Goal: Entertainment & Leisure: Consume media (video, audio)

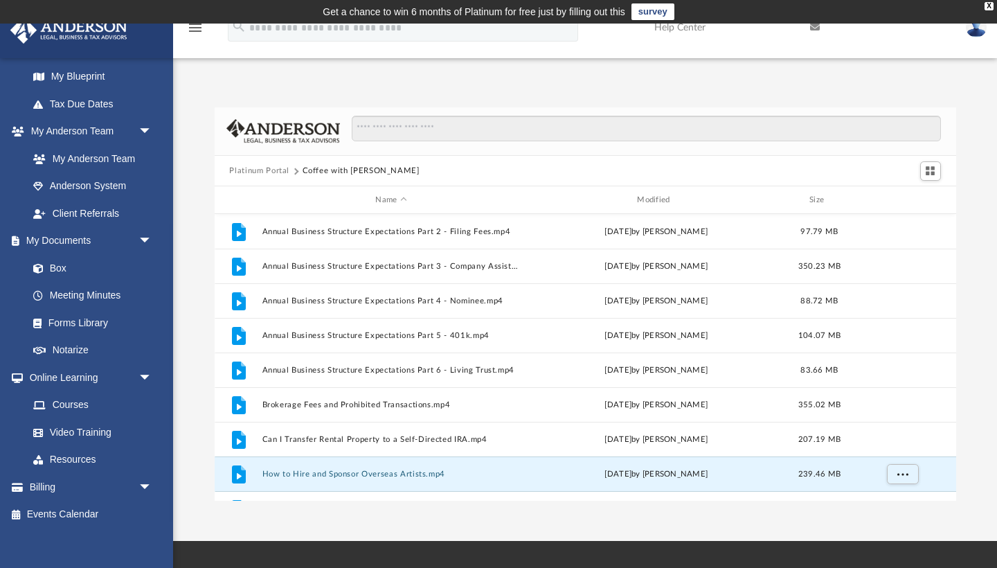
click at [978, 30] on img at bounding box center [976, 27] width 21 height 20
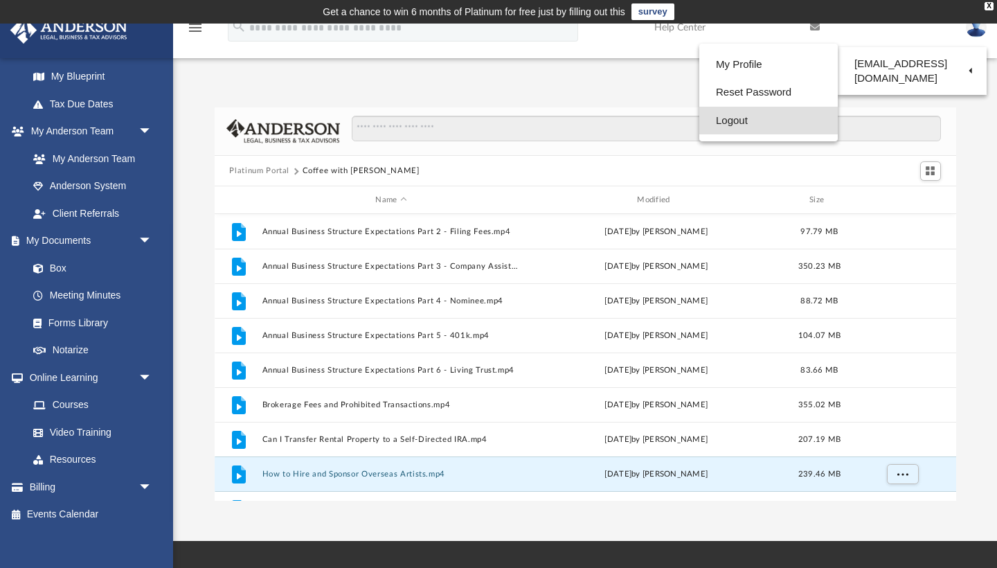
click at [734, 116] on link "Logout" at bounding box center [768, 121] width 138 height 28
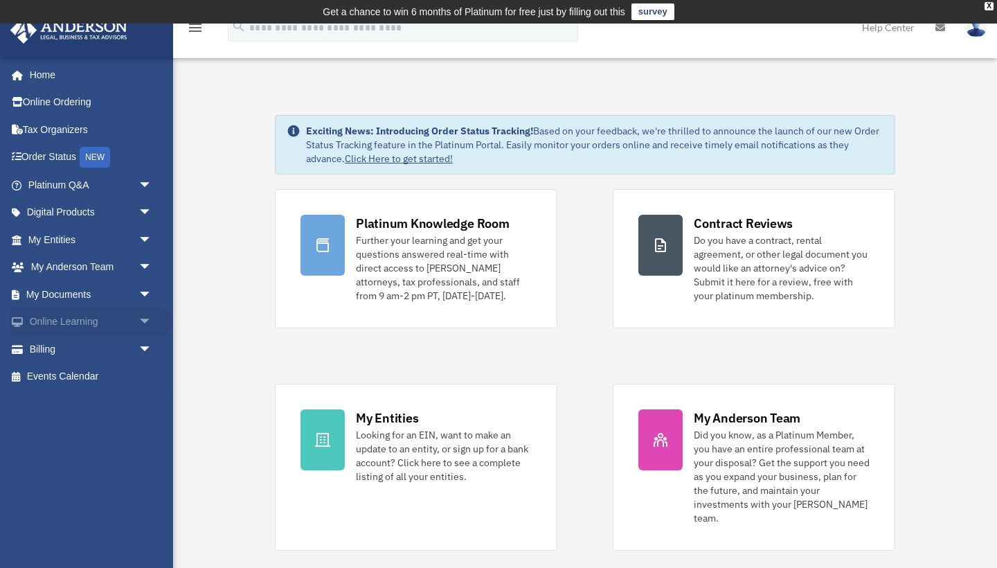
click at [147, 316] on span "arrow_drop_down" at bounding box center [152, 322] width 28 height 28
click at [84, 371] on link "Video Training" at bounding box center [96, 377] width 154 height 28
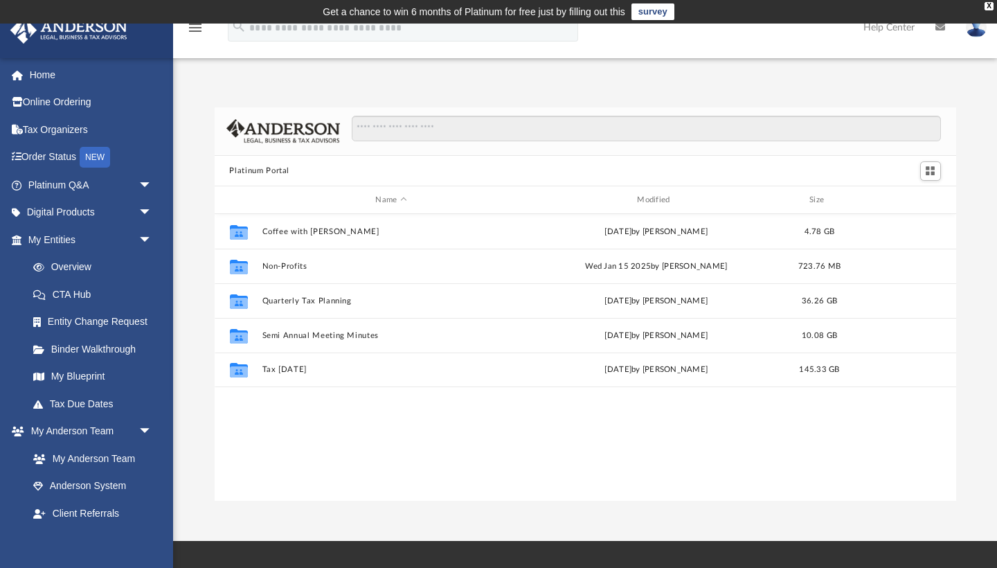
scroll to position [315, 742]
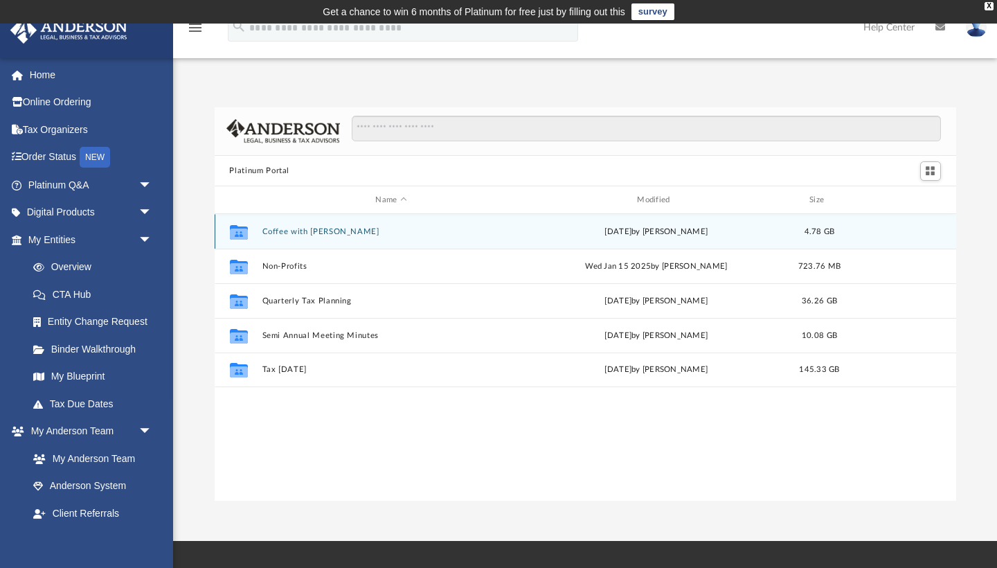
click at [256, 231] on div "Collaborated Folder" at bounding box center [238, 232] width 35 height 22
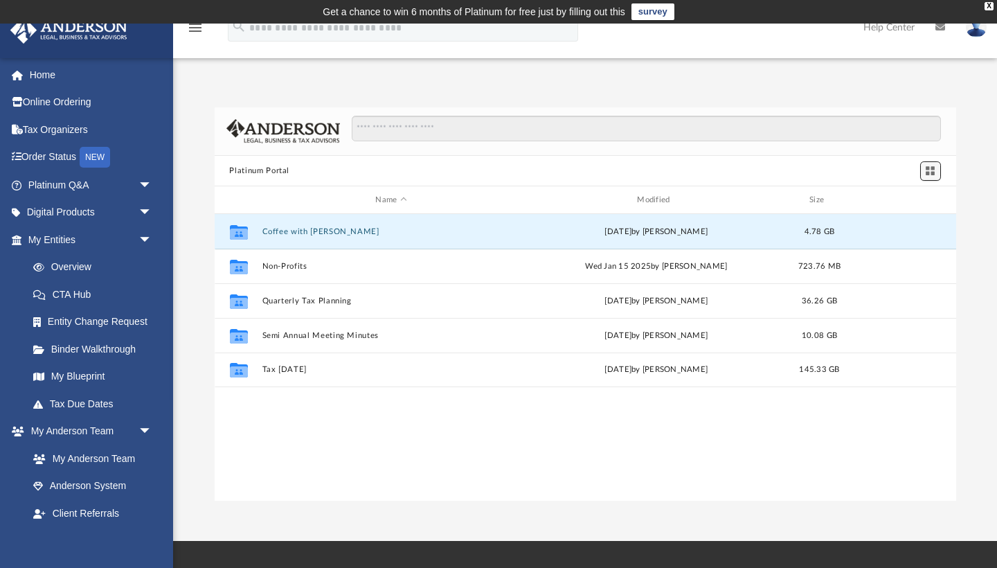
click at [930, 172] on span "Switch to Grid View" at bounding box center [930, 171] width 12 height 12
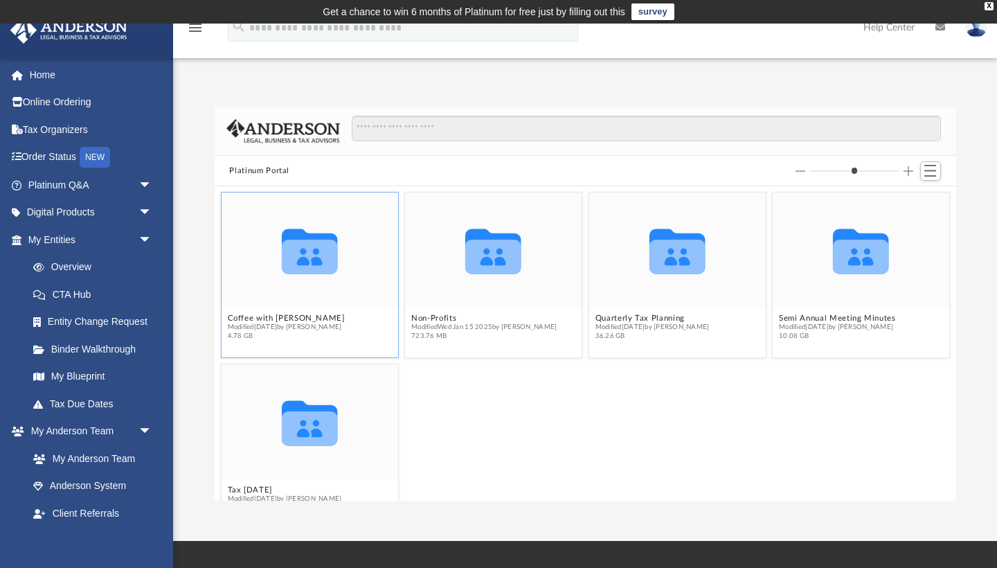
click at [317, 258] on icon "grid" at bounding box center [309, 251] width 56 height 45
click at [932, 170] on span "Switch to List View" at bounding box center [930, 171] width 12 height 12
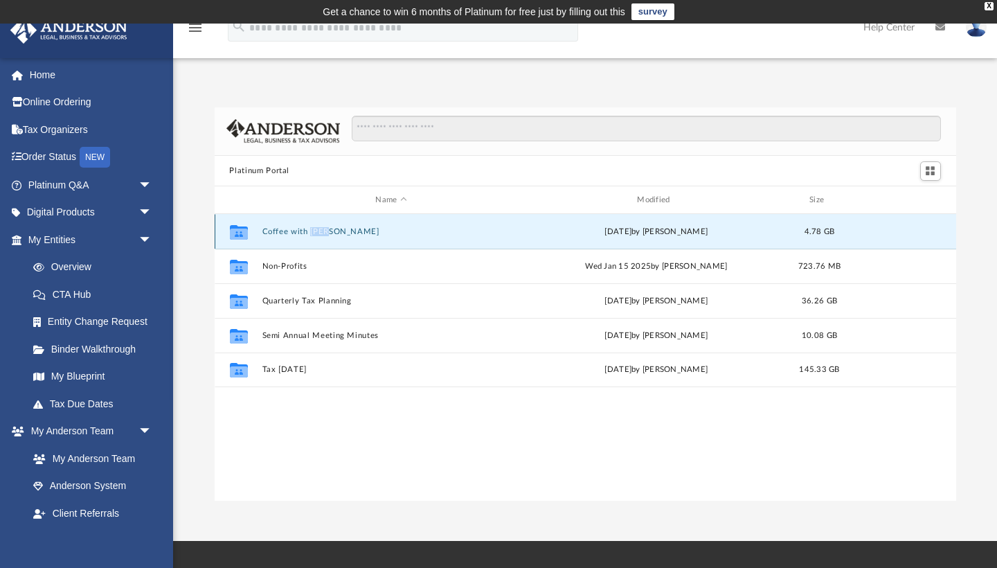
click at [287, 229] on button "Coffee with Carl" at bounding box center [391, 231] width 259 height 9
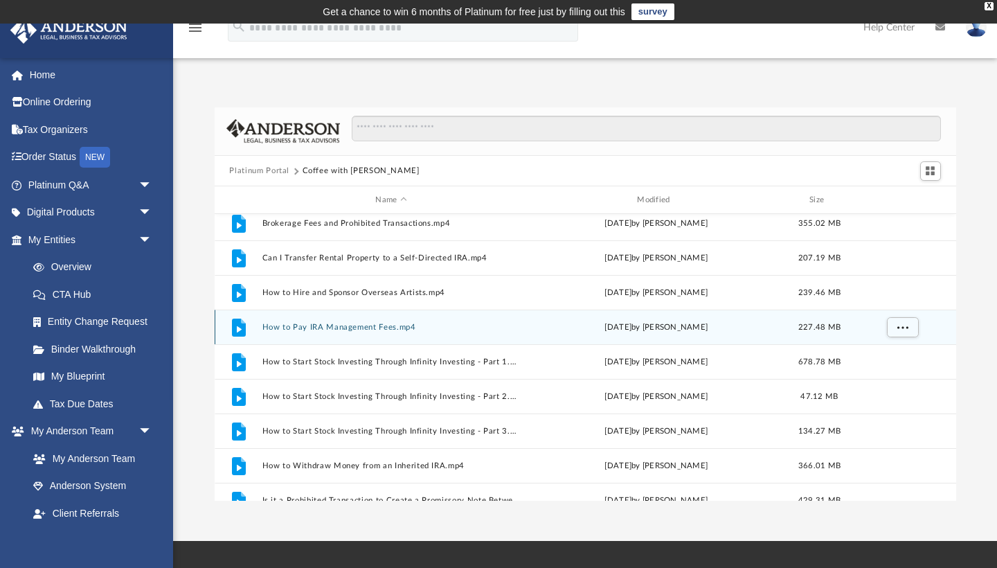
scroll to position [188, 0]
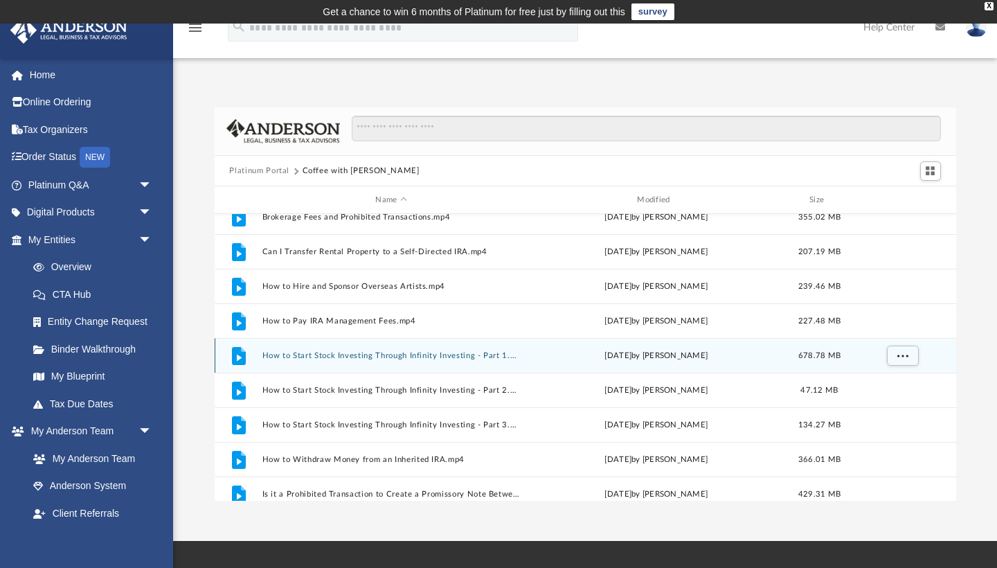
click at [312, 358] on button "How to Start Stock Investing Through Infinity Investing - Part 1.mp4" at bounding box center [391, 355] width 259 height 9
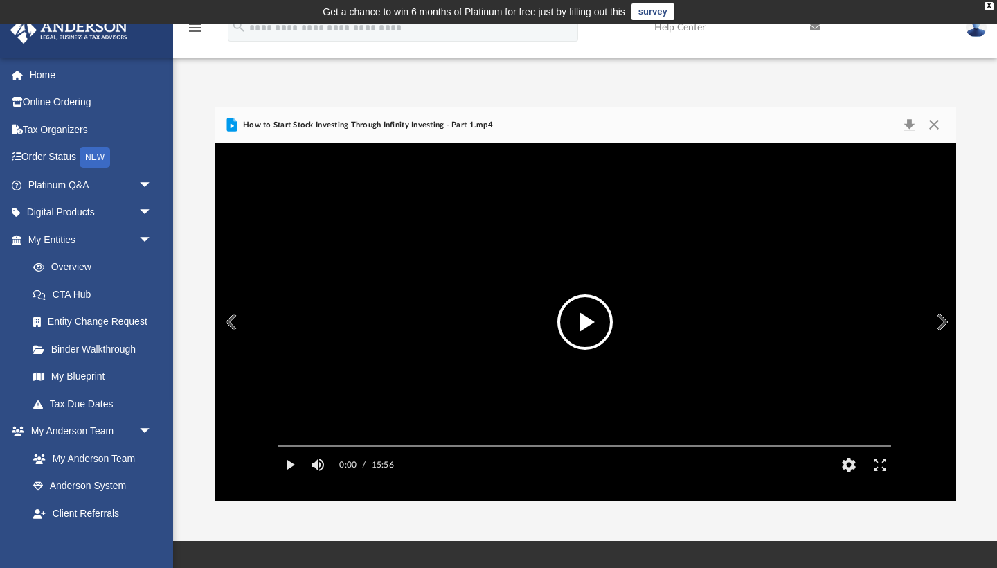
click at [586, 325] on button "File preview" at bounding box center [584, 321] width 55 height 55
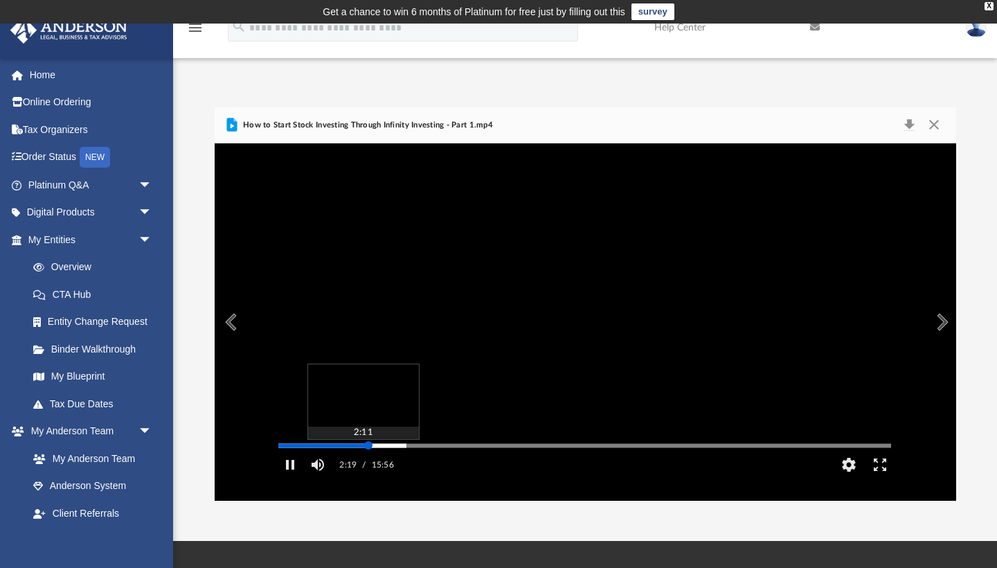
click at [362, 451] on div "Media Slider" at bounding box center [584, 445] width 635 height 11
click at [357, 447] on div "Media Slider" at bounding box center [584, 446] width 613 height 2
click at [350, 464] on div "Autoplay Disabled Speed Normal Quality Auto Subtitles/CC Off Audio Autoplay Dis…" at bounding box center [586, 321] width 742 height 357
click at [361, 451] on div "Media Slider" at bounding box center [584, 445] width 635 height 11
click at [356, 451] on div "Media Slider" at bounding box center [584, 445] width 635 height 11
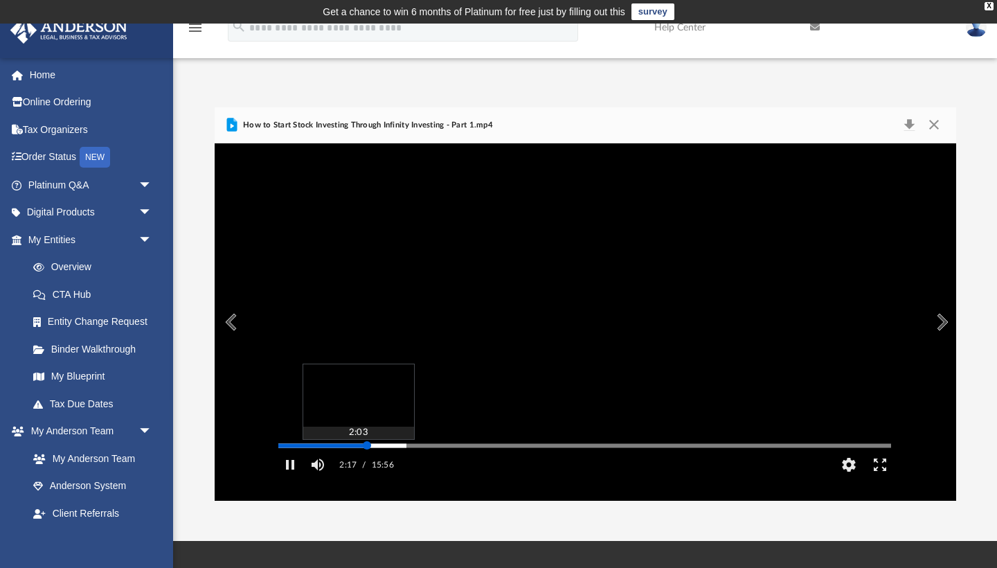
click at [356, 451] on div "Media Slider" at bounding box center [584, 445] width 635 height 11
click at [356, 447] on div "Media Slider" at bounding box center [584, 446] width 613 height 2
click at [376, 465] on div "Autoplay Disabled Speed Normal Quality Auto Subtitles/CC Off Audio Autoplay Dis…" at bounding box center [586, 321] width 742 height 357
click at [411, 447] on div "Media Slider" at bounding box center [584, 446] width 613 height 2
click at [459, 447] on div "Media Slider" at bounding box center [584, 446] width 613 height 2
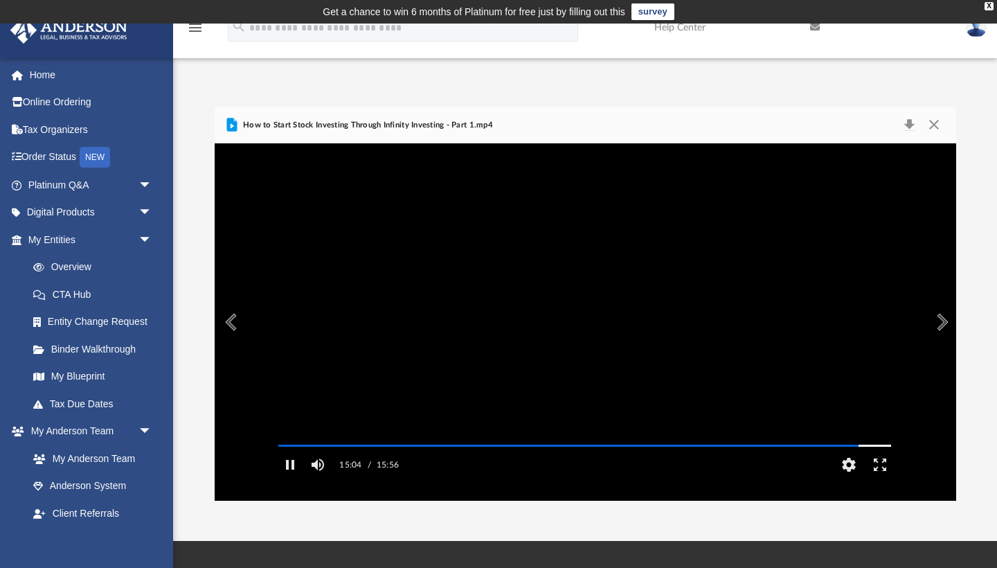
scroll to position [0, 0]
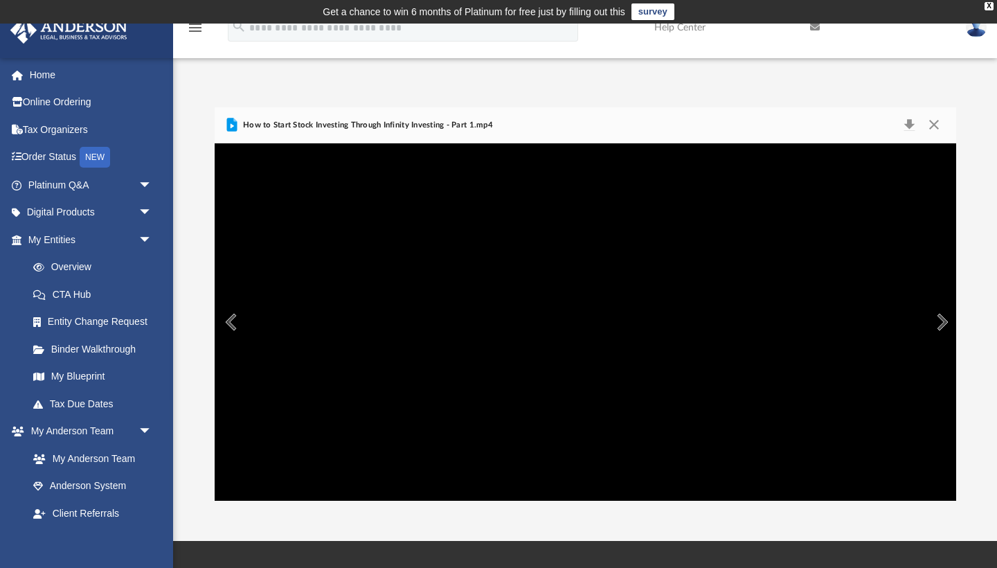
click at [944, 320] on button "Preview" at bounding box center [941, 322] width 30 height 39
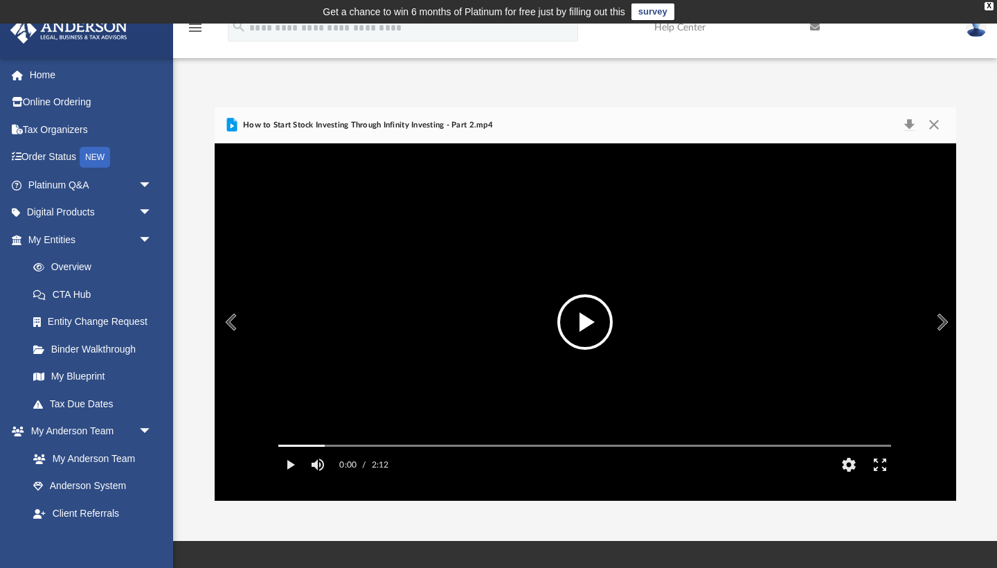
click at [584, 319] on button "File preview" at bounding box center [584, 321] width 55 height 55
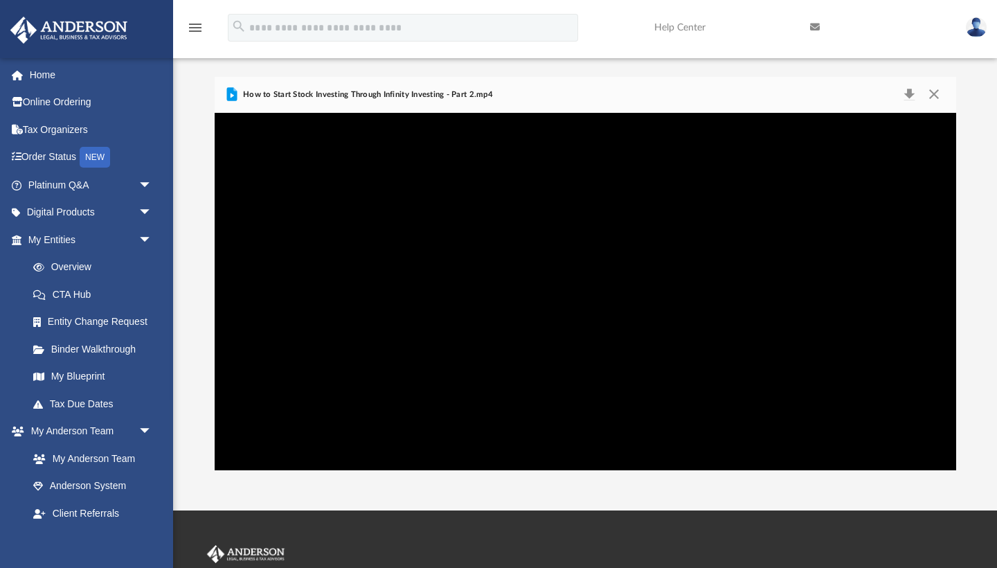
scroll to position [17, 0]
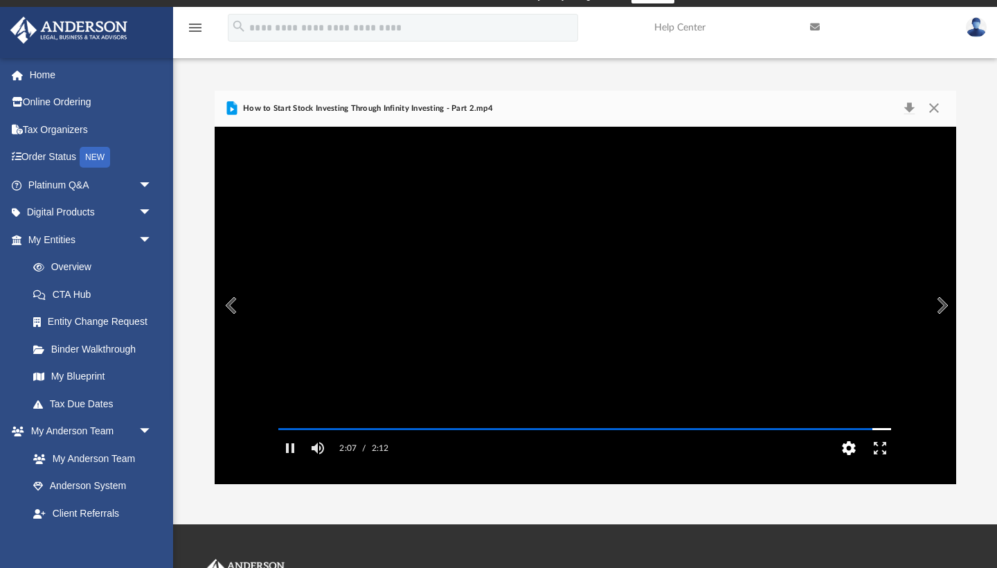
click at [852, 462] on button "HD" at bounding box center [849, 448] width 31 height 28
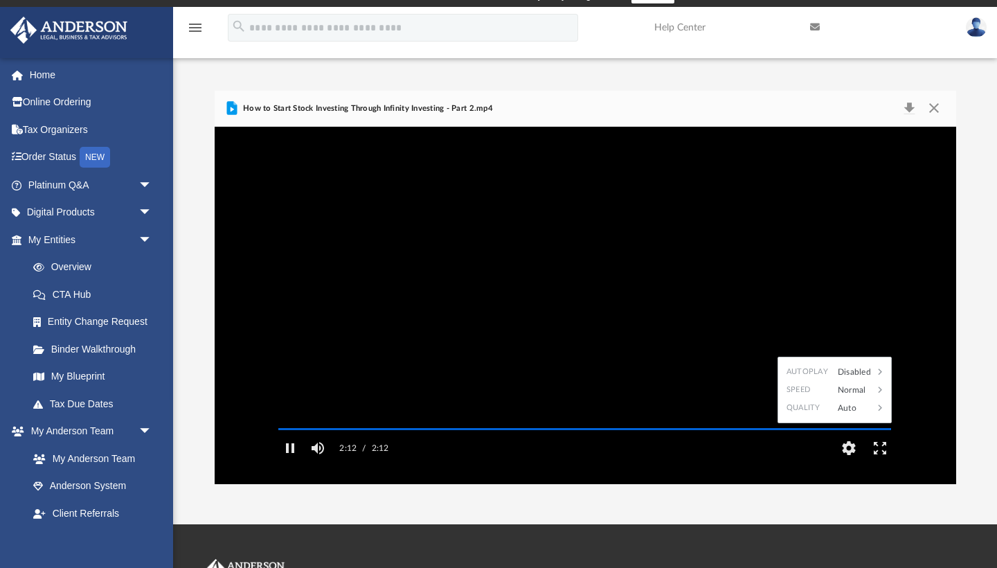
click at [917, 379] on div "Autoplay Disabled Speed Normal Quality Auto Subtitles/CC Off Audio Autoplay Dis…" at bounding box center [586, 305] width 742 height 357
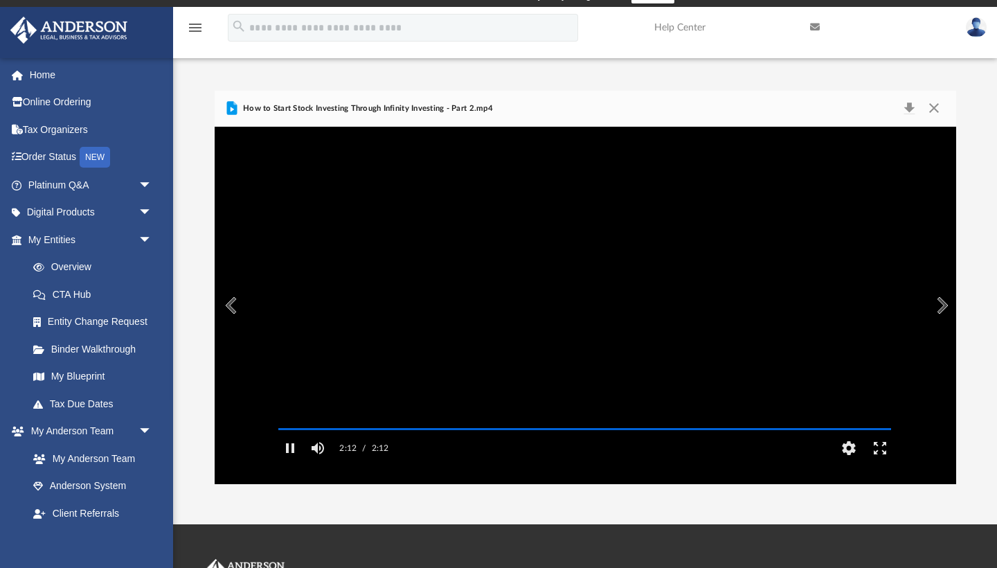
click at [941, 306] on button "Preview" at bounding box center [941, 305] width 30 height 39
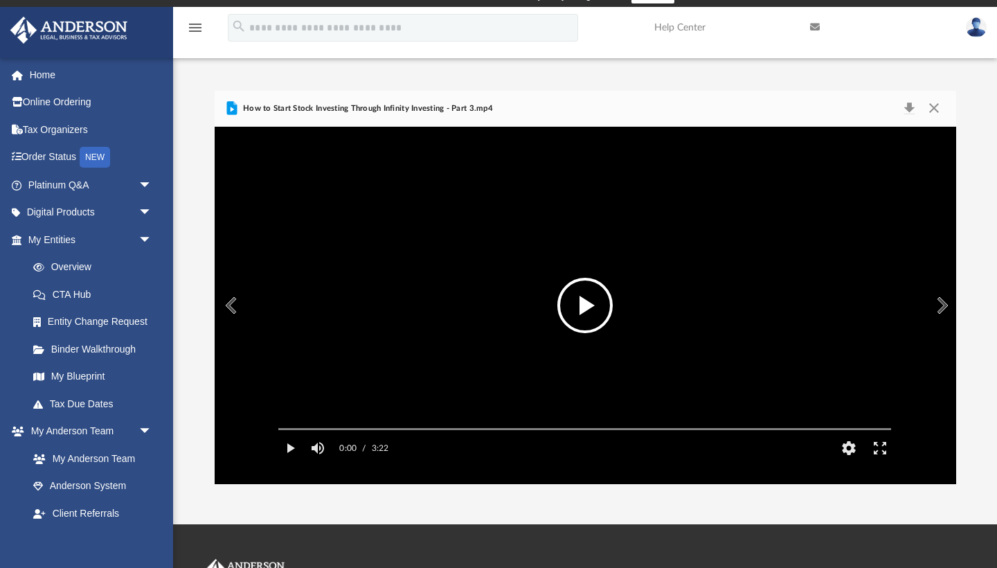
click at [589, 303] on button "File preview" at bounding box center [584, 305] width 55 height 55
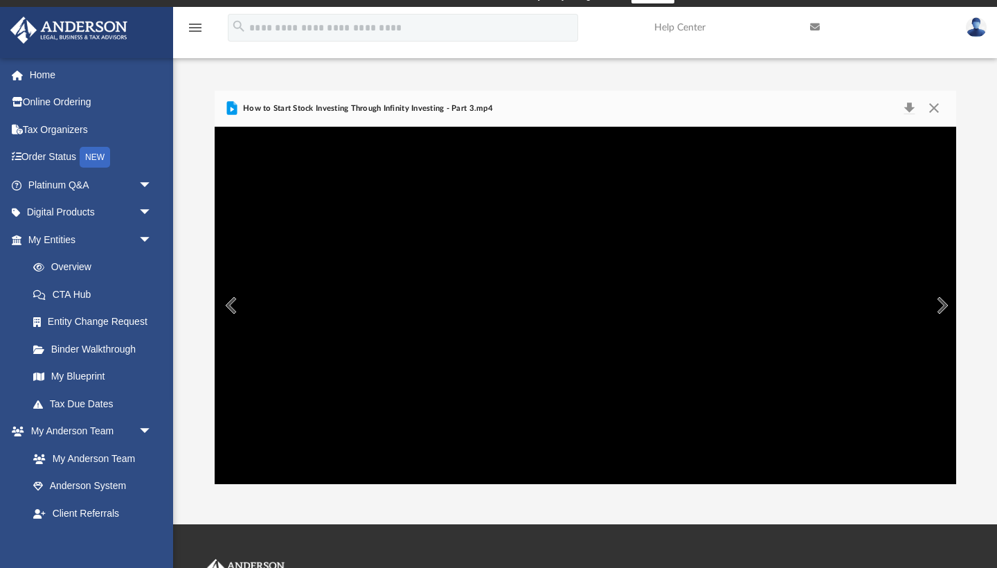
click at [942, 306] on button "Preview" at bounding box center [941, 305] width 30 height 39
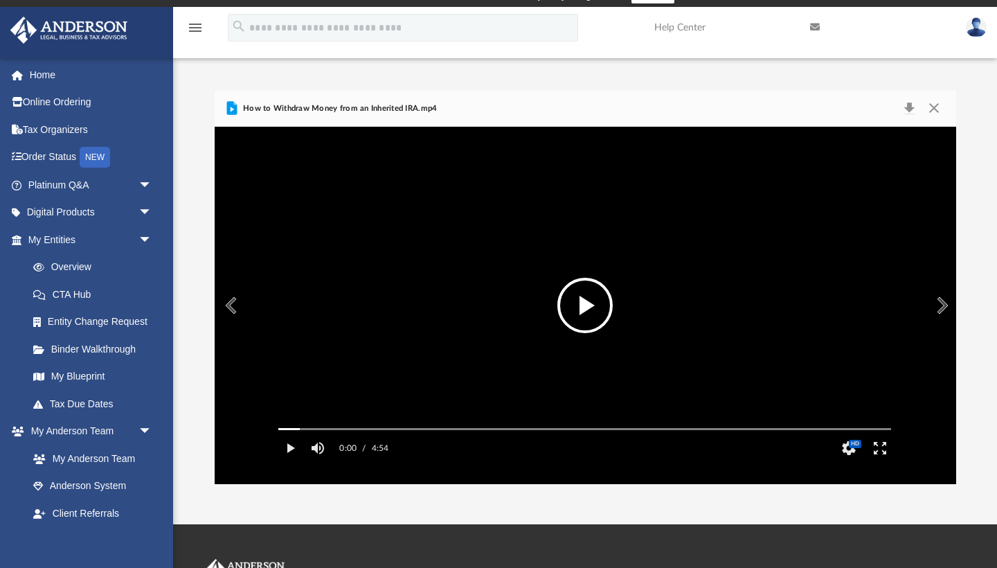
click at [938, 311] on button "Preview" at bounding box center [941, 305] width 30 height 39
click at [942, 310] on button "Preview" at bounding box center [941, 305] width 30 height 39
click at [586, 306] on button "File preview" at bounding box center [584, 305] width 55 height 55
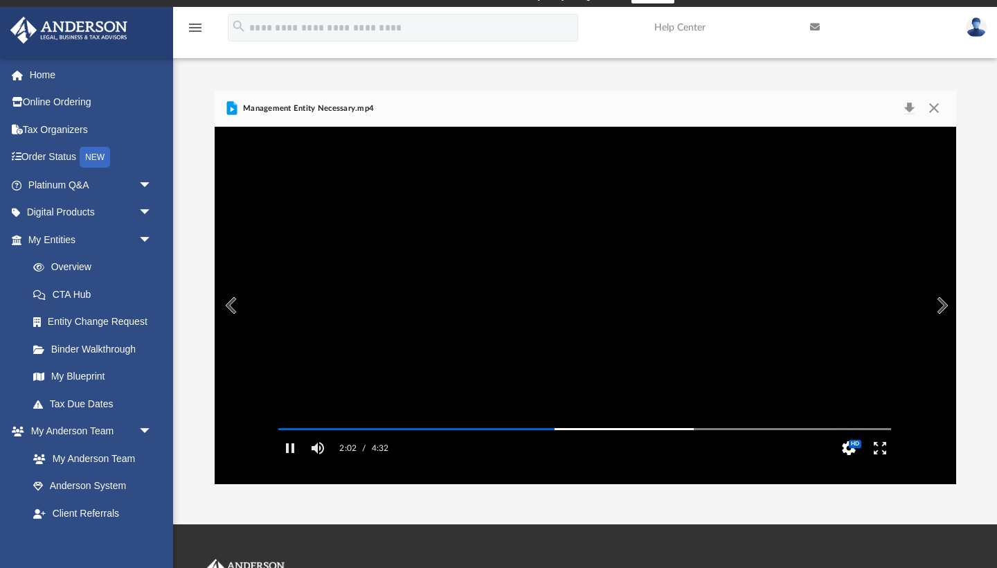
click at [845, 462] on button "HD" at bounding box center [849, 448] width 31 height 28
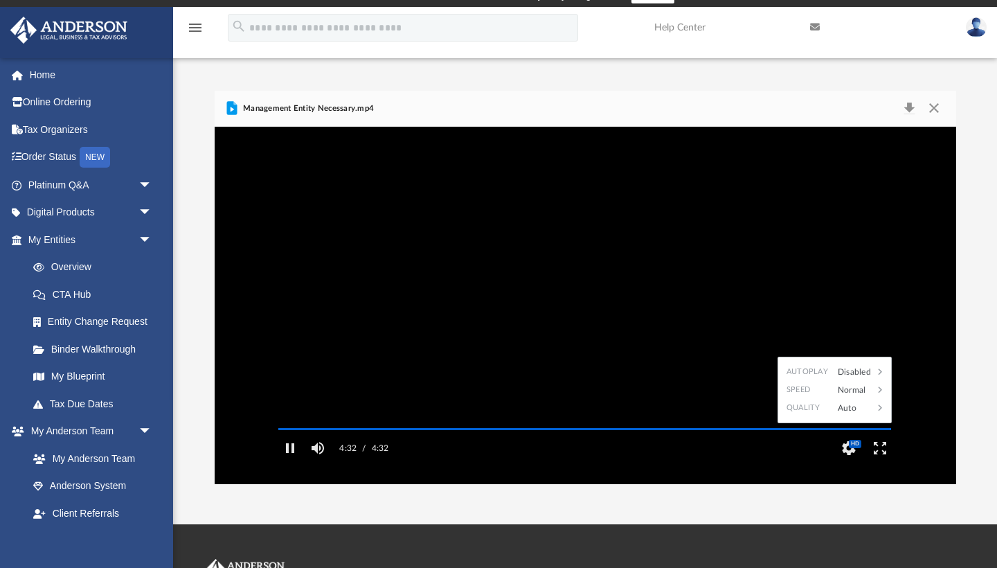
click at [920, 283] on div "Autoplay Disabled Speed Normal Quality Auto Subtitles/CC Off Audio Autoplay Dis…" at bounding box center [586, 305] width 742 height 357
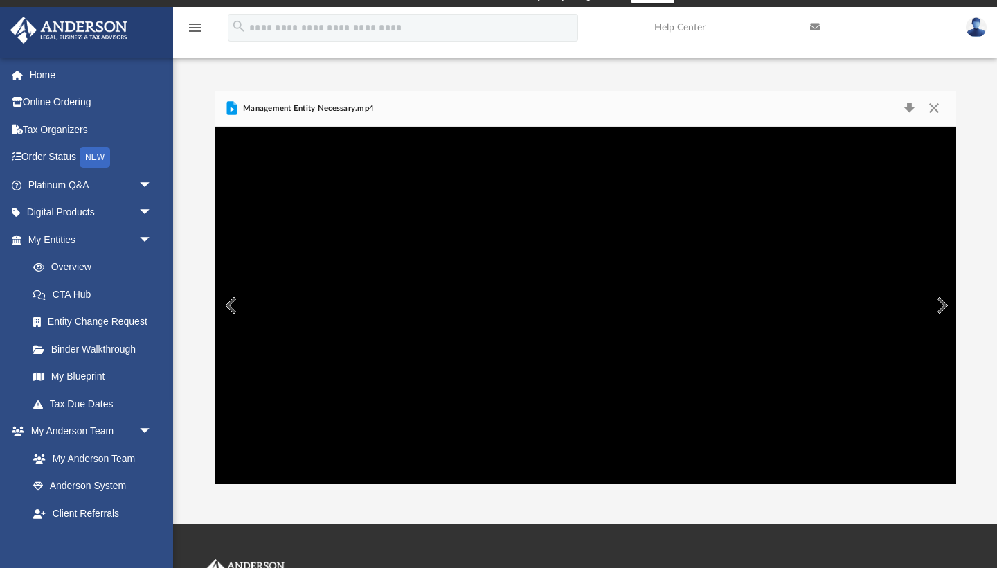
click at [945, 305] on button "Preview" at bounding box center [941, 305] width 30 height 39
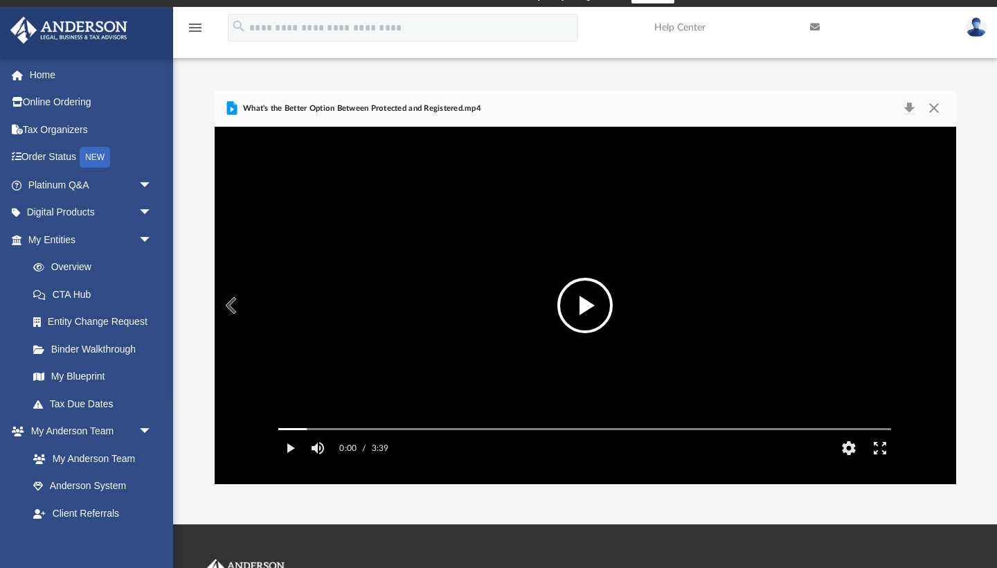
click at [580, 302] on button "File preview" at bounding box center [584, 305] width 55 height 55
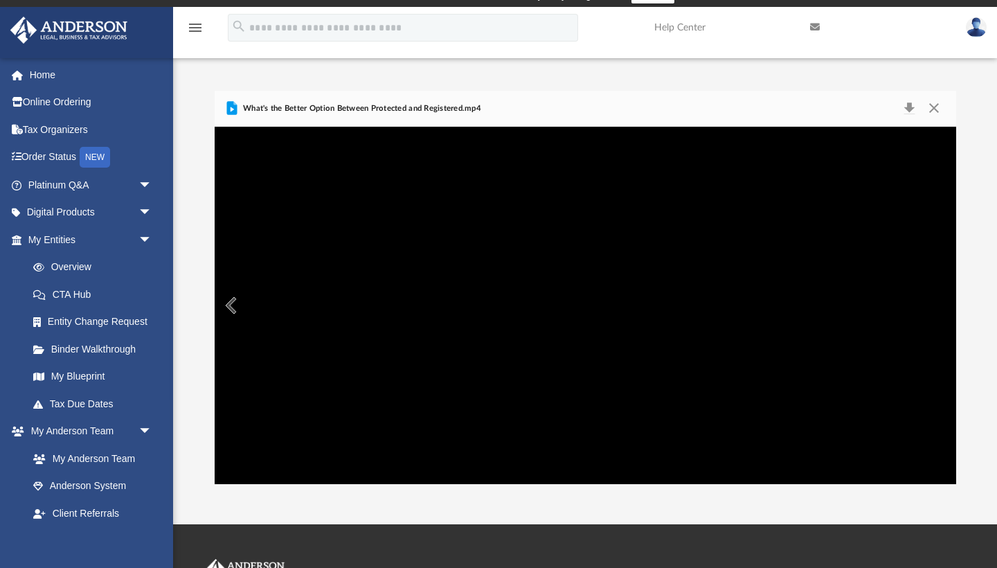
click at [951, 307] on div "Autoplay Disabled Speed Normal Quality Auto Subtitles/CC Off Audio Autoplay Dis…" at bounding box center [586, 305] width 742 height 357
click at [947, 318] on div "Autoplay Disabled Speed Normal Quality Auto Subtitles/CC Off Audio Autoplay Dis…" at bounding box center [586, 305] width 742 height 357
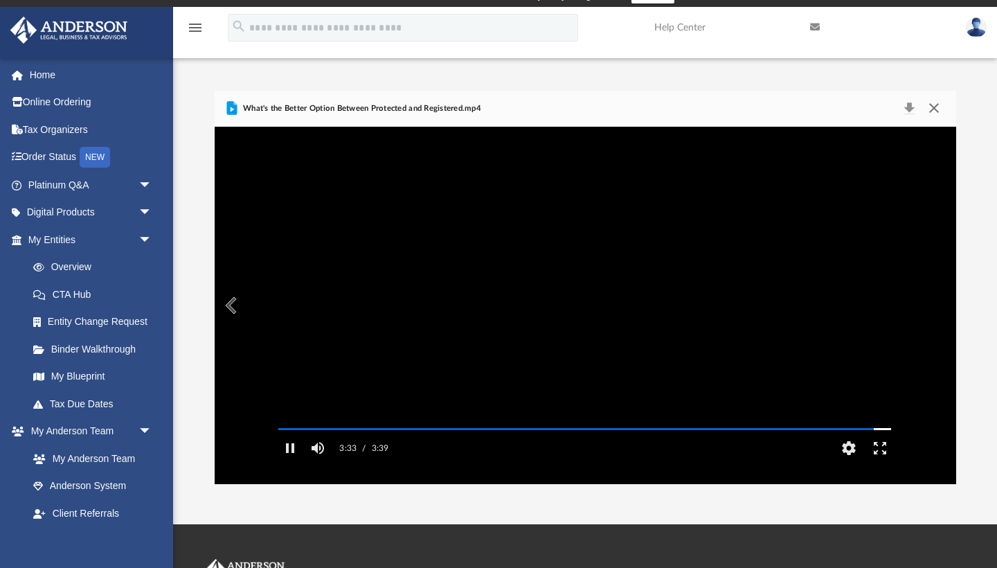
click at [937, 109] on button "Close" at bounding box center [934, 108] width 25 height 19
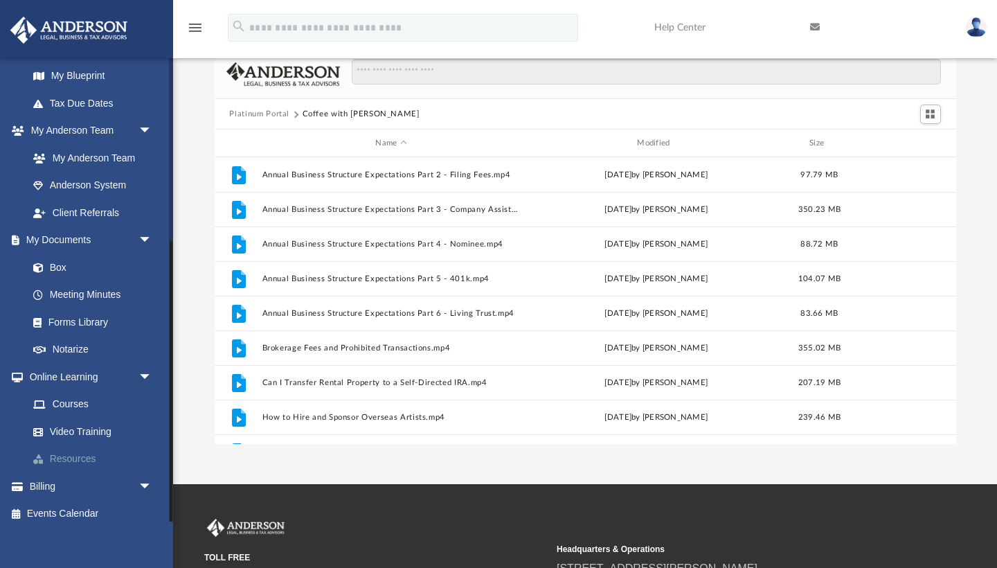
scroll to position [300, 0]
click at [84, 421] on link "Video Training" at bounding box center [96, 432] width 154 height 28
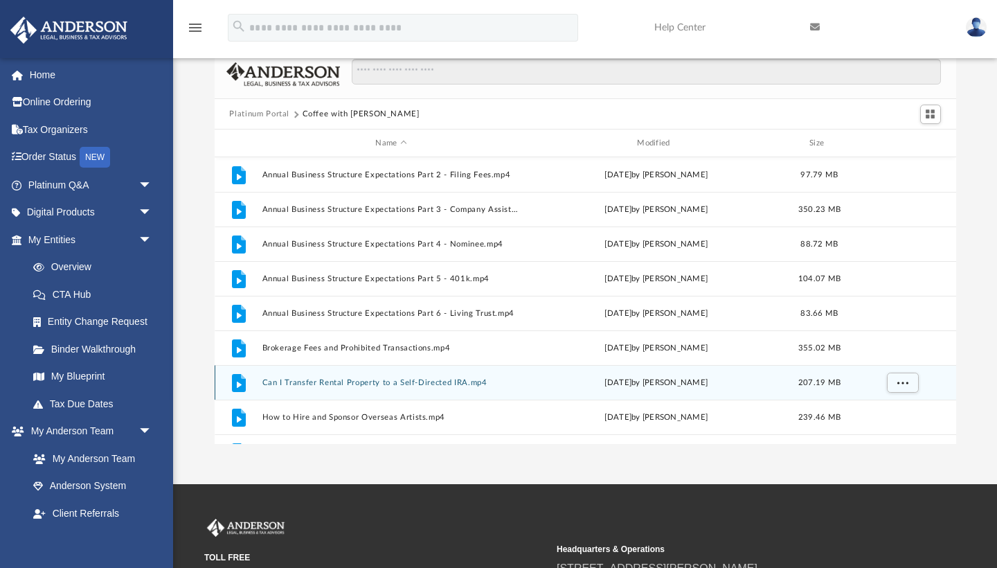
scroll to position [0, 0]
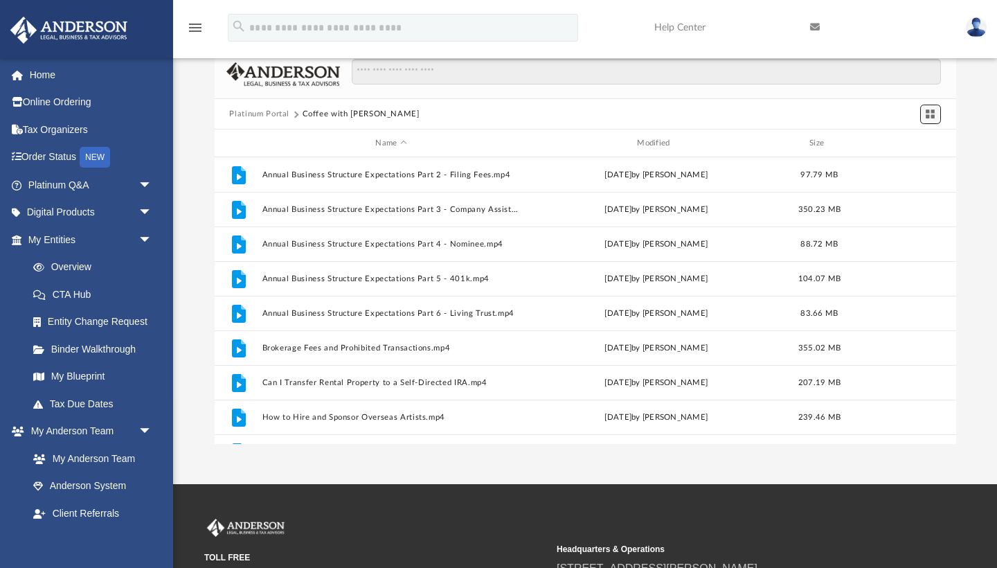
click at [928, 112] on span "Switch to Grid View" at bounding box center [930, 114] width 12 height 12
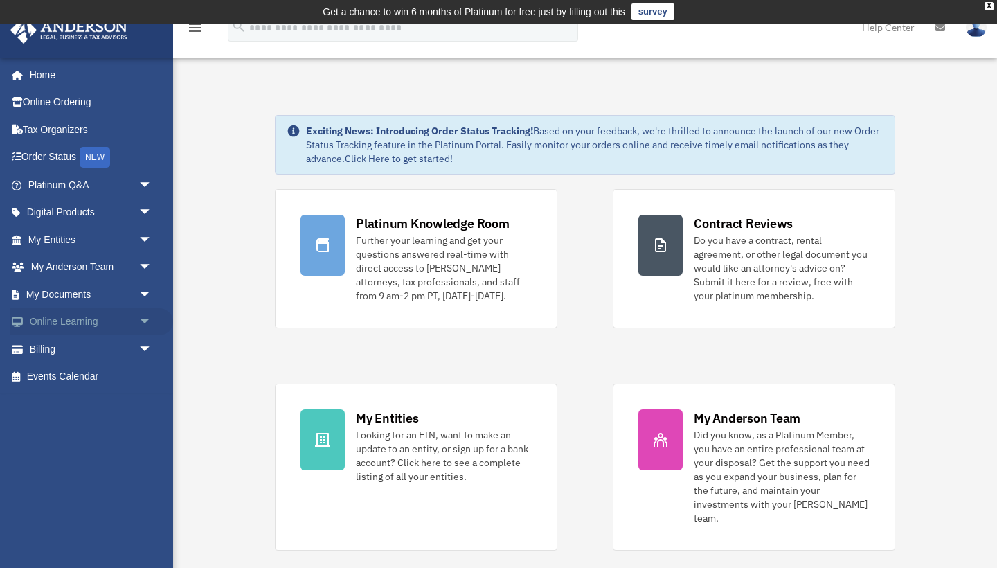
click at [143, 317] on span "arrow_drop_down" at bounding box center [152, 322] width 28 height 28
click at [71, 374] on link "Video Training" at bounding box center [96, 377] width 154 height 28
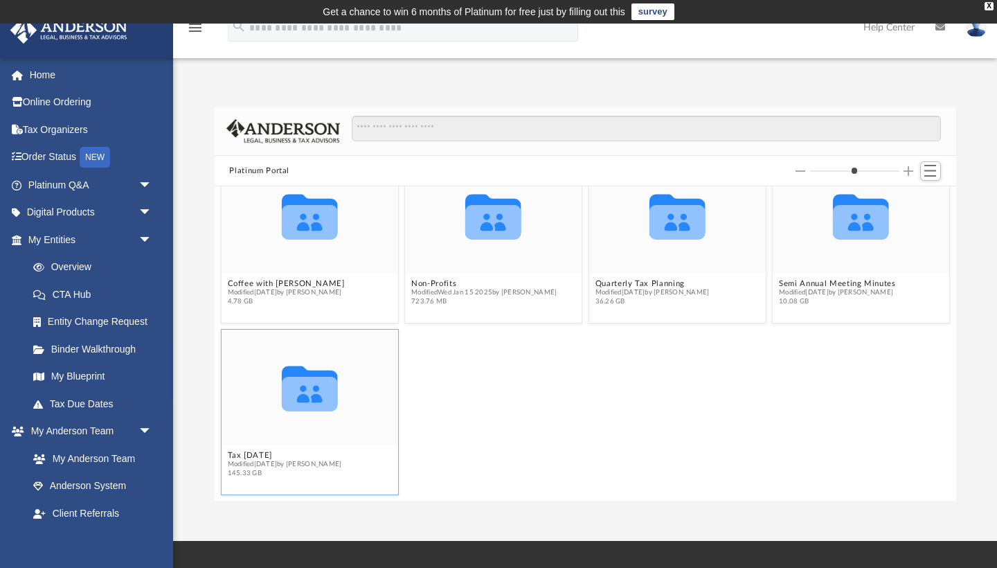
scroll to position [35, 0]
